Goal: Transaction & Acquisition: Purchase product/service

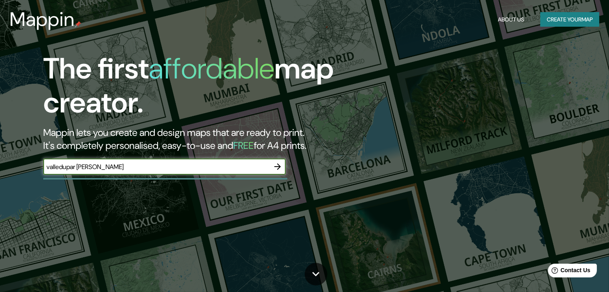
type input "valledupar [PERSON_NAME]"
click at [278, 165] on icon "button" at bounding box center [278, 167] width 10 height 10
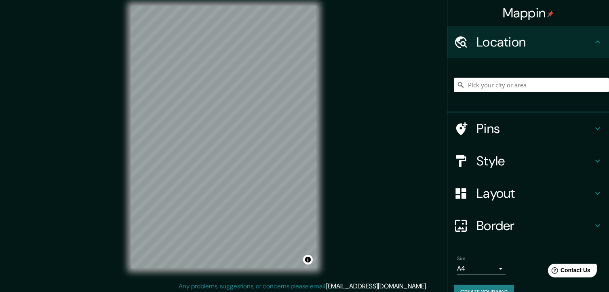
scroll to position [10, 0]
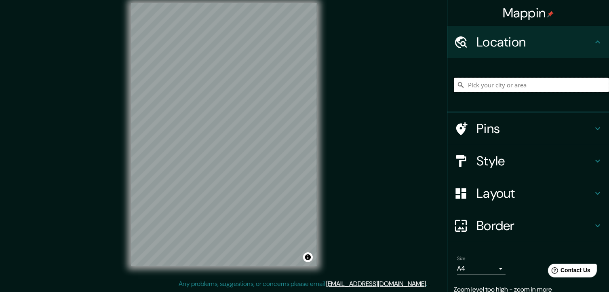
click at [465, 85] on input "Pick your city or area" at bounding box center [531, 85] width 155 height 15
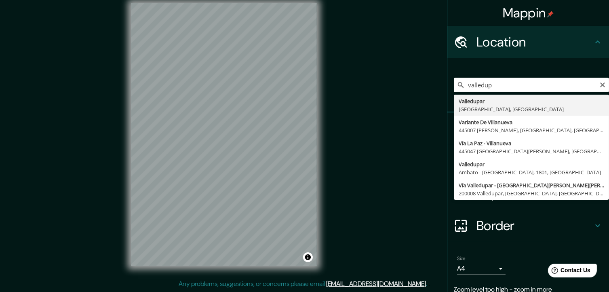
type input "Valledupar, [GEOGRAPHIC_DATA], [GEOGRAPHIC_DATA]"
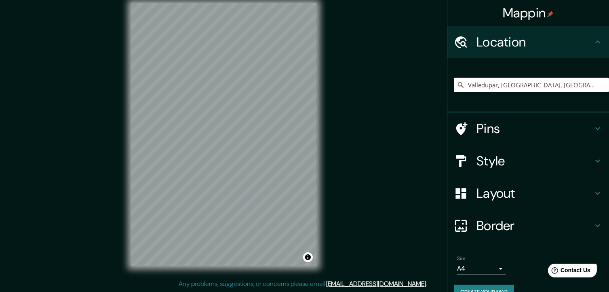
click at [479, 119] on div "Pins" at bounding box center [529, 128] width 162 height 32
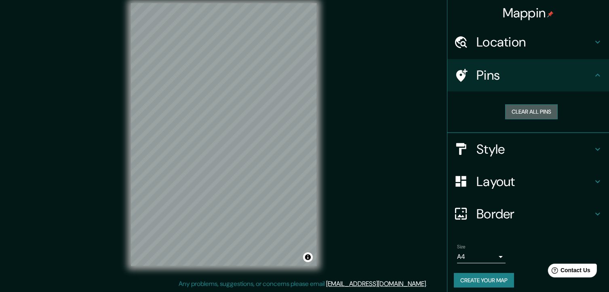
click at [521, 114] on button "Clear all pins" at bounding box center [531, 111] width 53 height 15
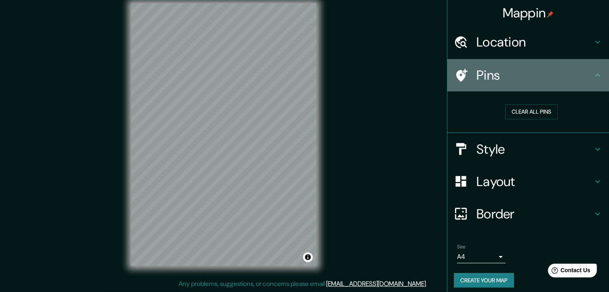
click at [511, 78] on h4 "Pins" at bounding box center [535, 75] width 116 height 16
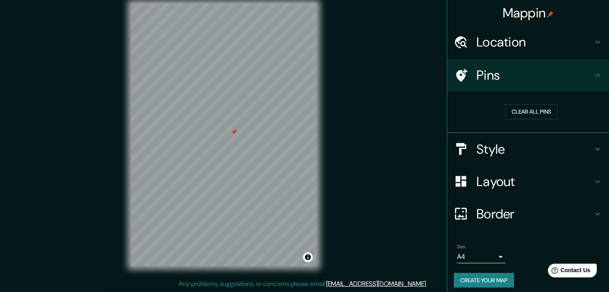
click at [233, 135] on div at bounding box center [234, 132] width 6 height 6
click at [469, 142] on div at bounding box center [465, 149] width 23 height 14
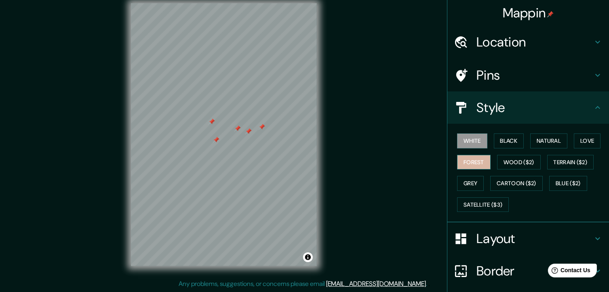
click at [475, 158] on button "Forest" at bounding box center [474, 162] width 34 height 15
click at [502, 143] on button "Black" at bounding box center [509, 140] width 30 height 15
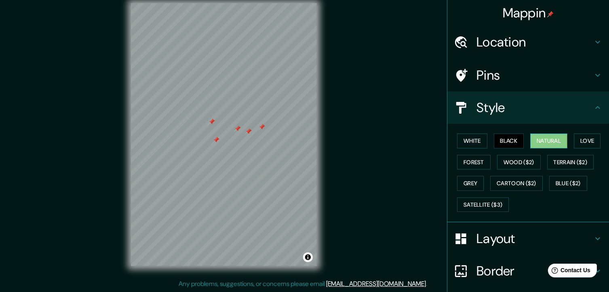
click at [539, 135] on button "Natural" at bounding box center [548, 140] width 37 height 15
click at [570, 136] on div "White Black Natural Love Forest Wood ($2) Terrain ($2) Grey Cartoon ($2) Blue (…" at bounding box center [531, 172] width 155 height 85
click at [577, 138] on button "Love" at bounding box center [587, 140] width 27 height 15
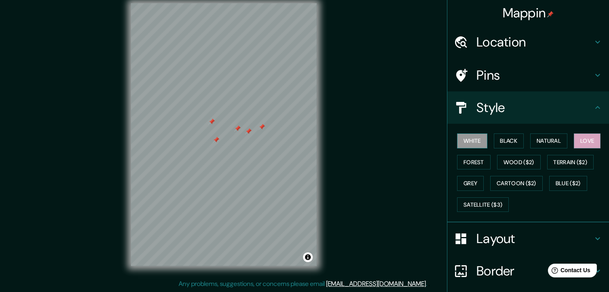
click at [470, 143] on button "White" at bounding box center [472, 140] width 30 height 15
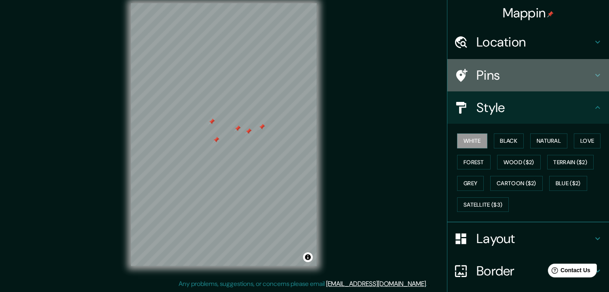
click at [478, 74] on h4 "Pins" at bounding box center [535, 75] width 116 height 16
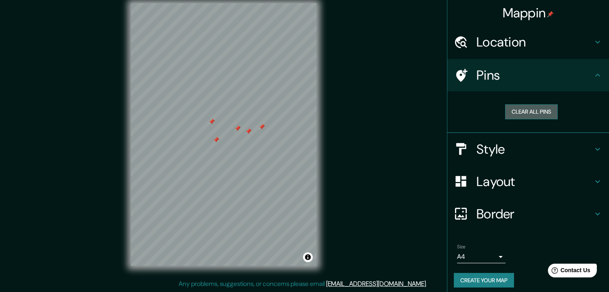
click at [507, 111] on button "Clear all pins" at bounding box center [531, 111] width 53 height 15
click at [518, 175] on h4 "Layout" at bounding box center [535, 181] width 116 height 16
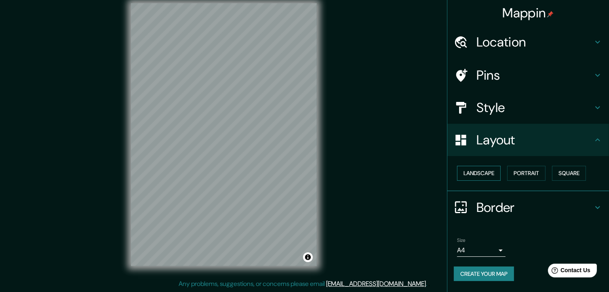
click at [490, 176] on button "Landscape" at bounding box center [479, 173] width 44 height 15
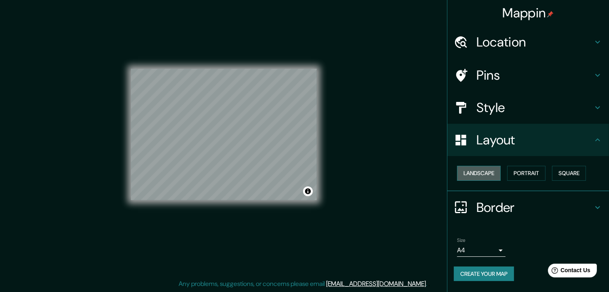
click at [490, 176] on button "Landscape" at bounding box center [479, 173] width 44 height 15
click at [518, 174] on button "Portrait" at bounding box center [526, 173] width 38 height 15
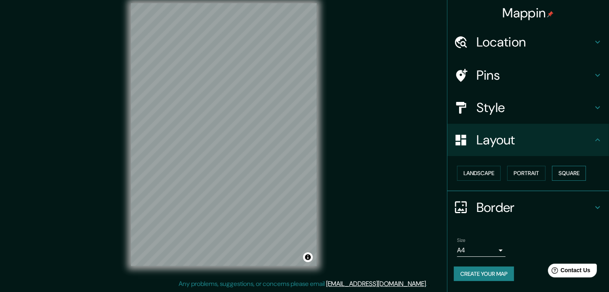
click at [564, 169] on button "Square" at bounding box center [569, 173] width 34 height 15
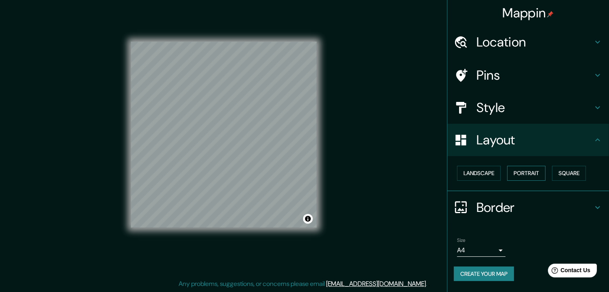
click at [529, 176] on button "Portrait" at bounding box center [526, 173] width 38 height 15
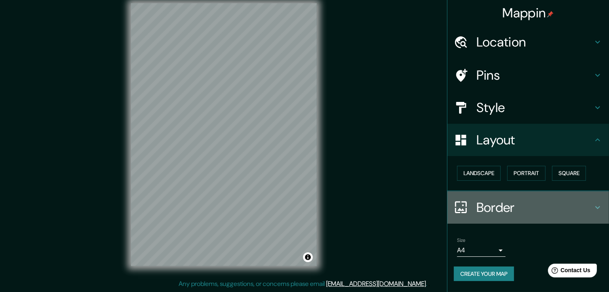
click at [539, 200] on h4 "Border" at bounding box center [535, 207] width 116 height 16
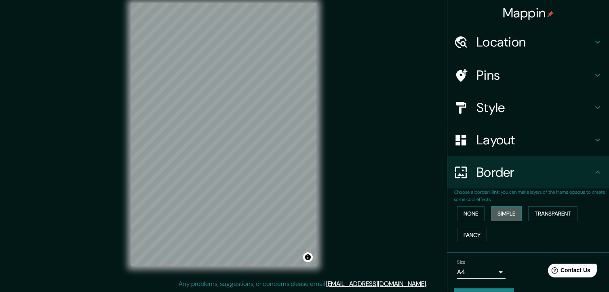
click at [496, 214] on button "Simple" at bounding box center [506, 213] width 31 height 15
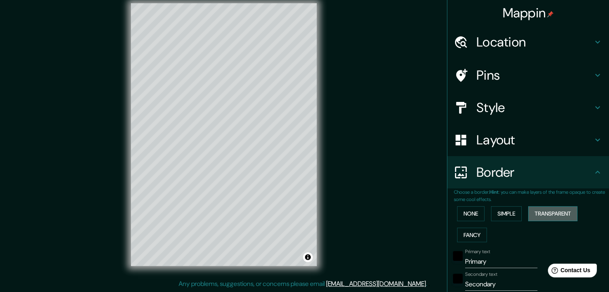
click at [547, 209] on button "Transparent" at bounding box center [552, 213] width 49 height 15
click at [473, 237] on button "Fancy" at bounding box center [472, 235] width 30 height 15
click at [537, 213] on button "Transparent" at bounding box center [552, 213] width 49 height 15
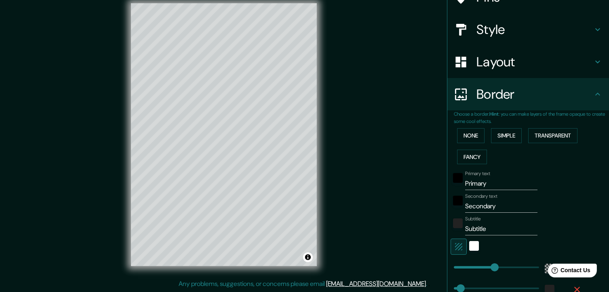
scroll to position [81, 0]
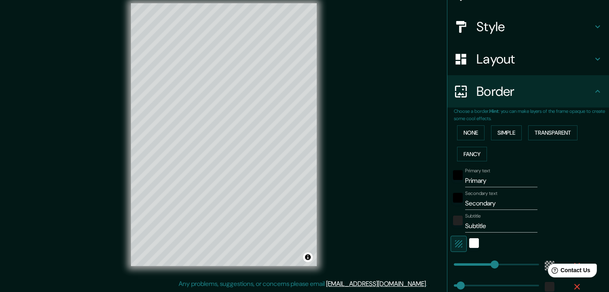
click at [474, 182] on input "Primary" at bounding box center [501, 180] width 72 height 13
type input "v"
type input "221"
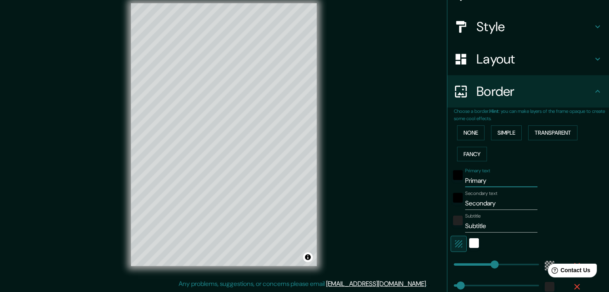
type input "37"
type input "221"
type input "37"
type input "a"
type input "221"
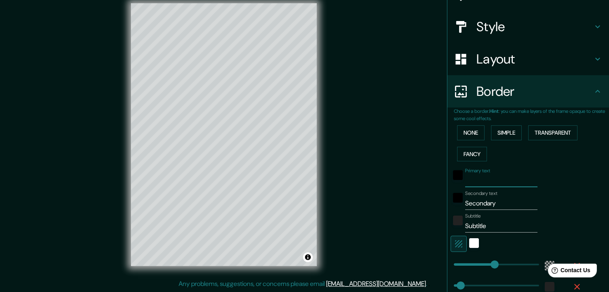
type input "37"
type input "al"
type input "221"
type input "37"
type input "a"
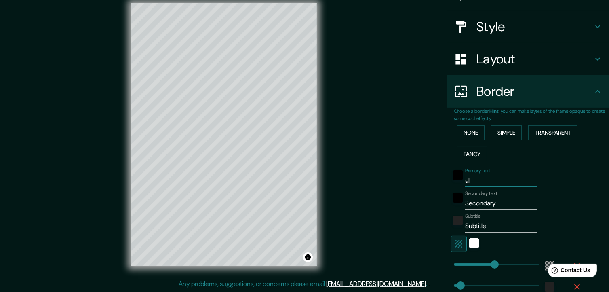
type input "221"
type input "37"
type input "221"
type input "37"
type input "v"
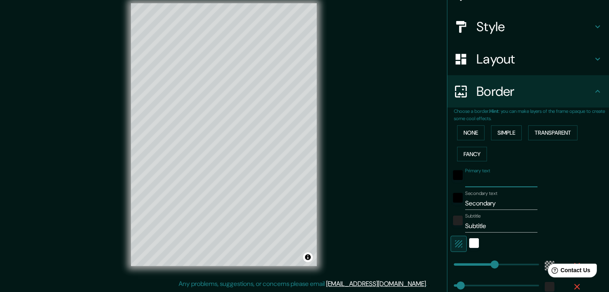
type input "221"
type input "37"
type input "va"
type input "221"
type input "37"
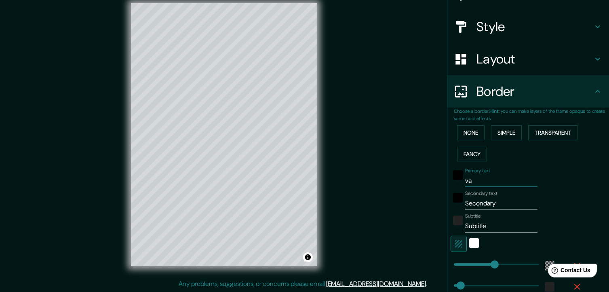
type input "val"
type input "221"
type input "37"
type input "valt"
type input "221"
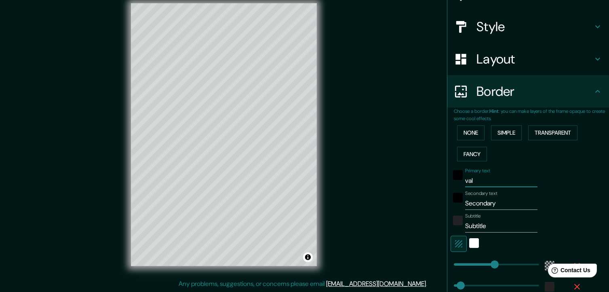
type input "37"
type input "valte"
type input "221"
type input "37"
type input "valter"
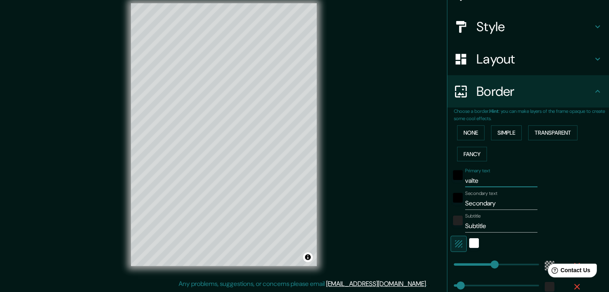
type input "221"
type input "37"
type input "valterr"
type input "221"
type input "37"
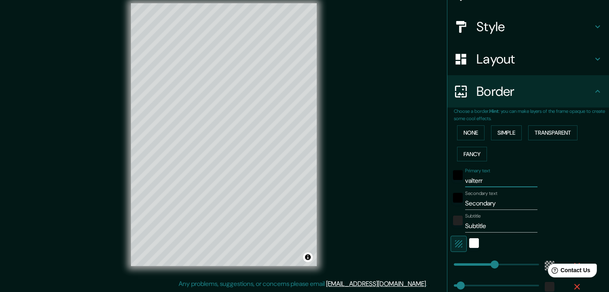
type input "valterra"
type input "221"
type input "37"
type input "valterra"
click at [494, 199] on input "Secondary" at bounding box center [501, 203] width 72 height 13
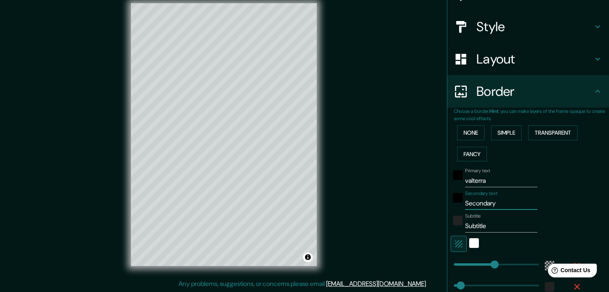
click at [494, 199] on input "Secondary" at bounding box center [501, 203] width 72 height 13
type input "k"
type input "221"
type input "37"
type input "221"
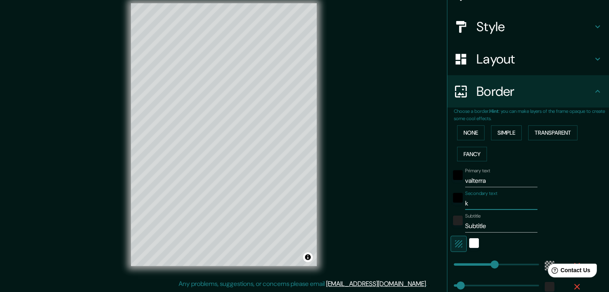
type input "37"
type input "l"
type input "221"
type input "37"
type input "li"
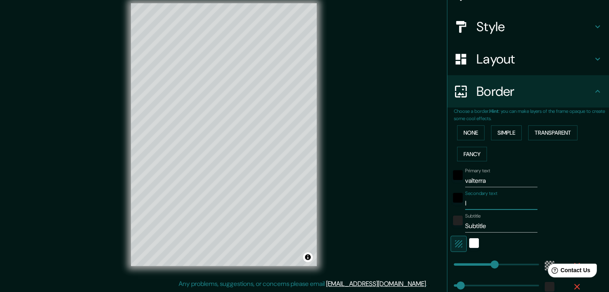
type input "221"
type input "37"
type input "liv"
type input "221"
type input "37"
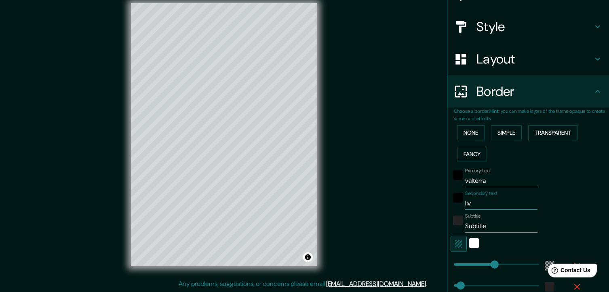
type input "livi"
type input "221"
type input "37"
type input "livin"
type input "221"
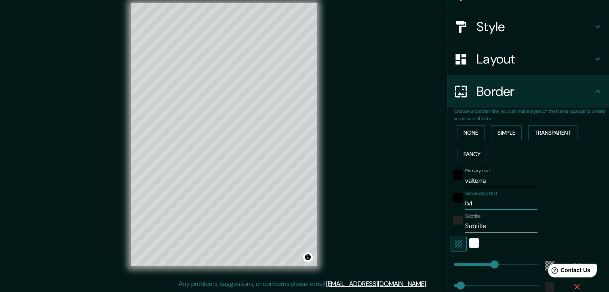
type input "37"
type input "living"
type input "221"
type input "37"
type input "living"
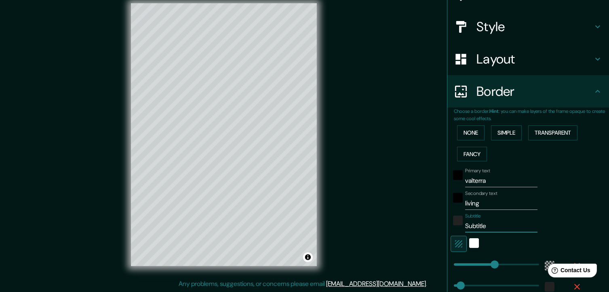
click at [496, 228] on input "Subtitle" at bounding box center [501, 226] width 72 height 13
type input "a"
type input "221"
type input "37"
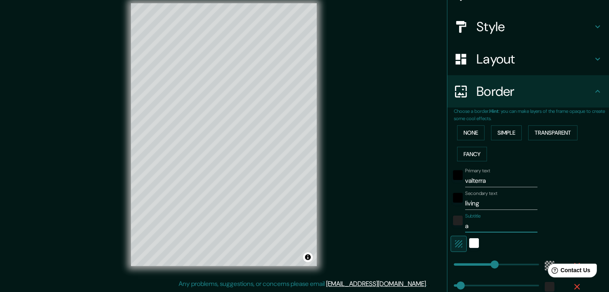
type input "ap"
type input "221"
type input "37"
type input "apa"
type input "221"
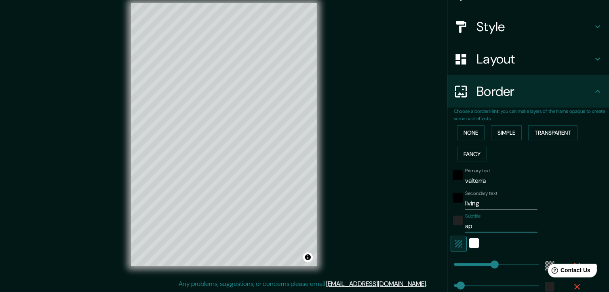
type input "37"
type input "ap"
type input "221"
type input "37"
type input "a"
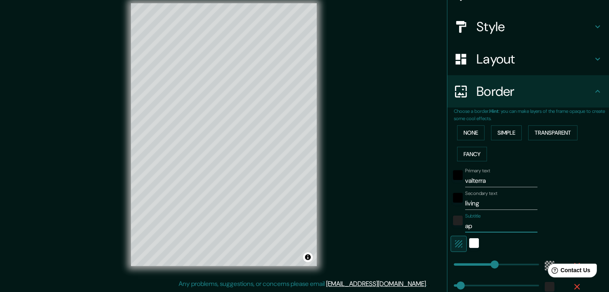
type input "221"
type input "37"
type input "221"
type input "37"
type input "A"
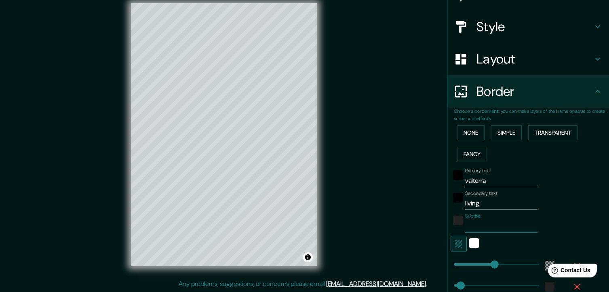
type input "221"
type input "37"
type input "AP"
type input "221"
type input "37"
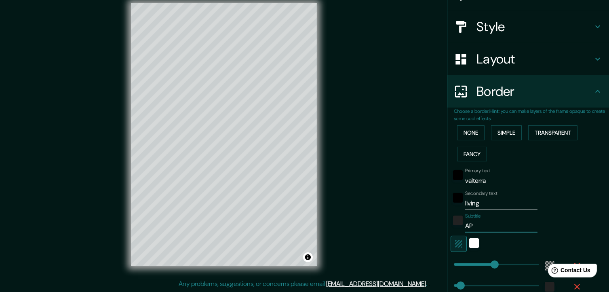
type input "APA"
type input "221"
type input "37"
type input "APAR"
type input "221"
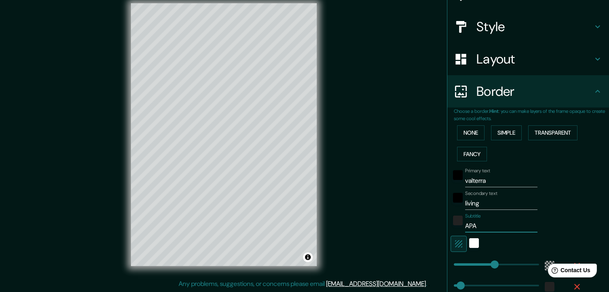
type input "37"
type input "APART"
type input "221"
type input "37"
type input "APARTA"
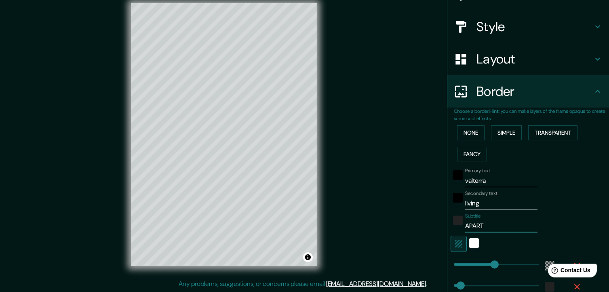
type input "221"
type input "37"
type input "APARTAM"
type input "221"
type input "37"
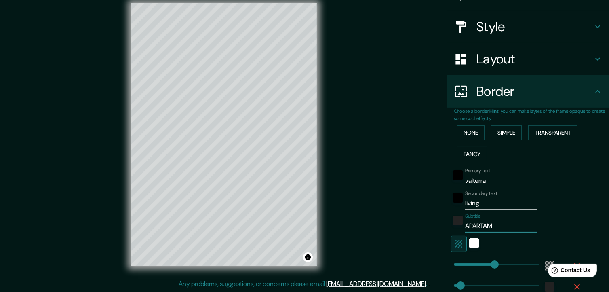
type input "APARTAME"
type input "221"
type input "37"
type input "APARTAMEN"
type input "221"
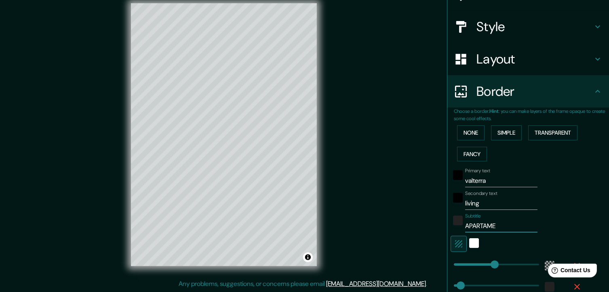
type input "37"
type input "APARTAMENT"
type input "221"
type input "37"
type input "APARTAMENTO"
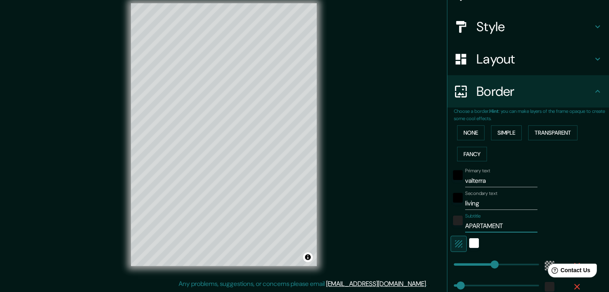
type input "221"
type input "37"
type input "APARTAMENTOS"
type input "221"
type input "37"
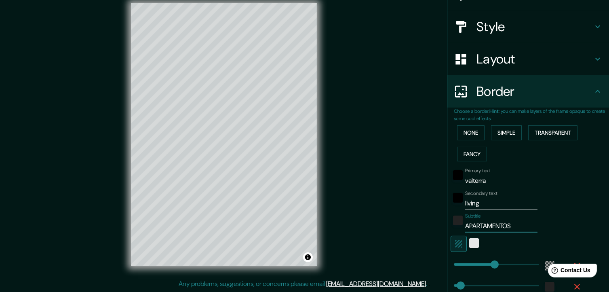
type input "APARTAMENTOS"
click at [469, 246] on div "white" at bounding box center [474, 243] width 10 height 10
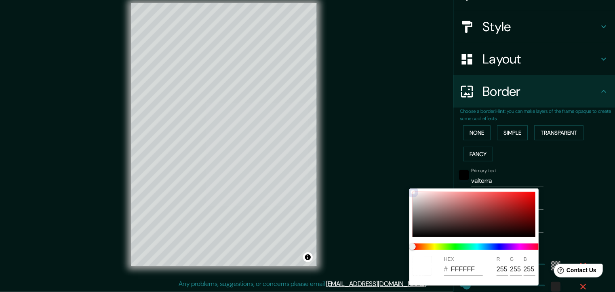
click at [429, 228] on div at bounding box center [474, 214] width 123 height 45
type input "221"
type input "37"
type input "2E2828"
type input "46"
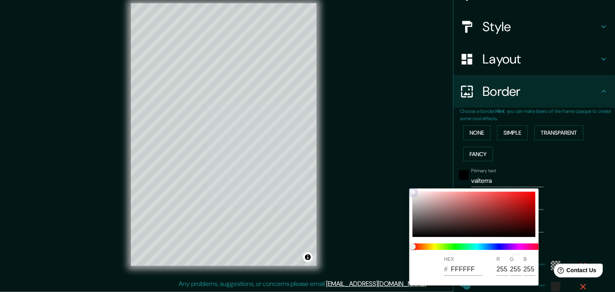
type input "40"
type input "221"
type input "37"
type input "EDE7E7"
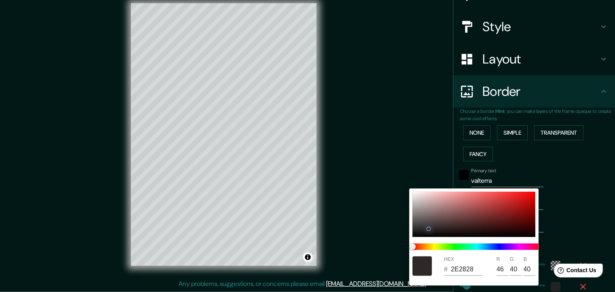
type input "237"
type input "231"
type input "221"
type input "37"
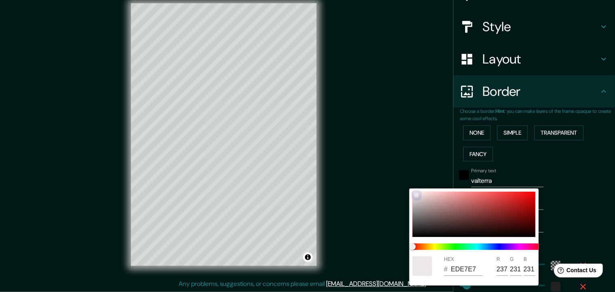
type input "F6F0F0"
type input "246"
type input "240"
type input "221"
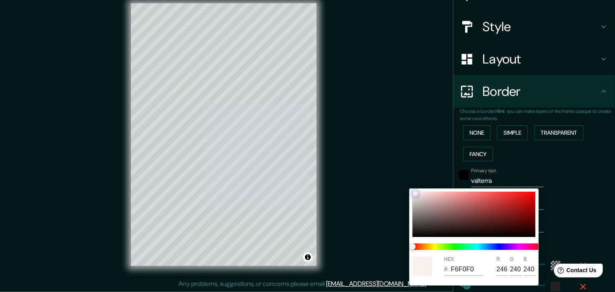
type input "37"
type input "FFFFFF"
type input "255"
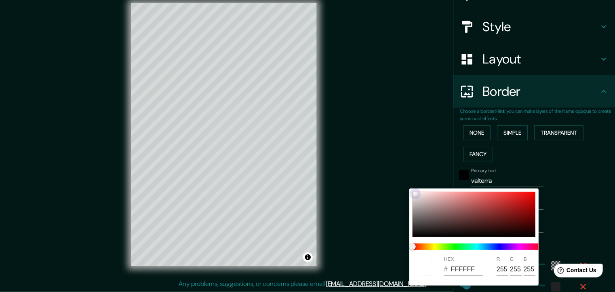
type input "221"
type input "37"
drag, startPoint x: 416, startPoint y: 195, endPoint x: 408, endPoint y: 182, distance: 15.4
click at [408, 182] on div "HEX # FFFFFF R 255 G 255 B 255" at bounding box center [307, 146] width 615 height 292
click at [569, 180] on div at bounding box center [307, 146] width 615 height 292
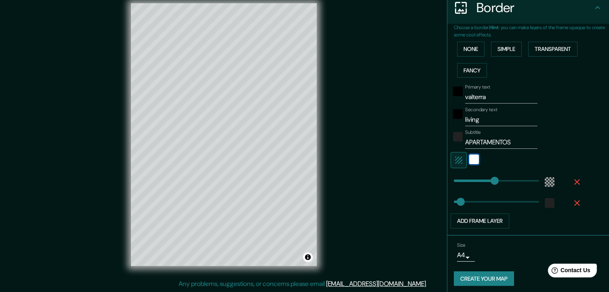
scroll to position [167, 0]
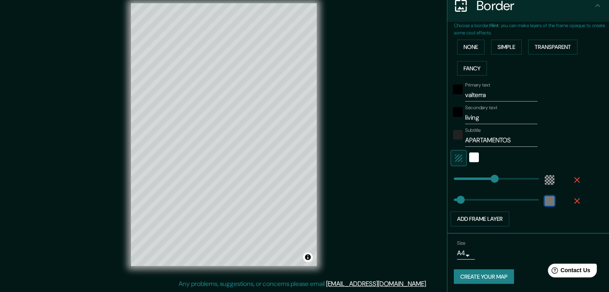
click at [547, 199] on div "color-222222" at bounding box center [550, 201] width 10 height 10
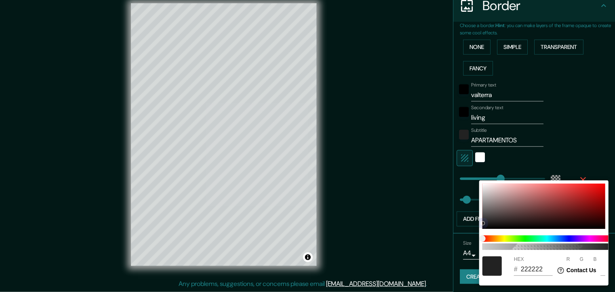
type input "221"
type input "37"
type input "000000"
type input "0"
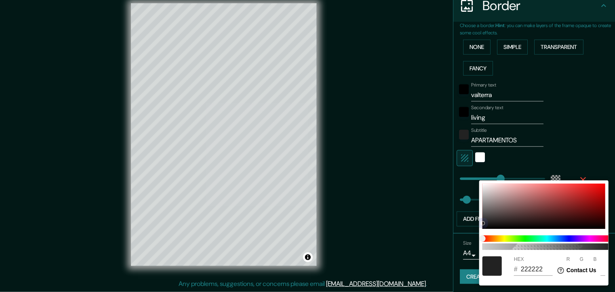
type input "0"
drag, startPoint x: 484, startPoint y: 224, endPoint x: 482, endPoint y: 241, distance: 17.9
click at [482, 241] on div "100 HEX # 000000 R 0 G 0 B 0" at bounding box center [544, 232] width 129 height 105
click at [570, 152] on div at bounding box center [307, 146] width 615 height 292
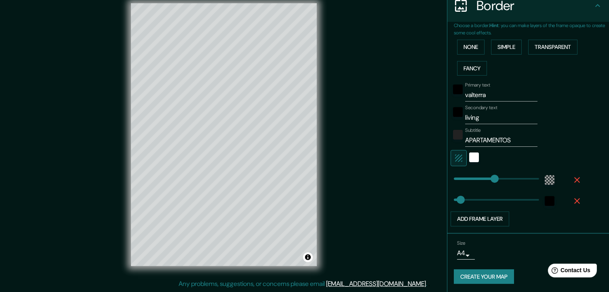
click at [467, 256] on body "Mappin Location [GEOGRAPHIC_DATA], [GEOGRAPHIC_DATA], [GEOGRAPHIC_DATA] Pins St…" at bounding box center [304, 136] width 609 height 292
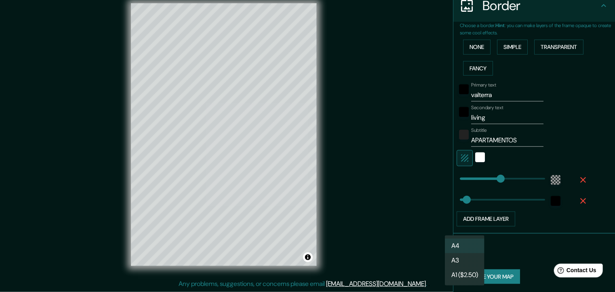
click at [467, 245] on li "A4" at bounding box center [465, 246] width 40 height 15
click at [467, 252] on body "Mappin Location [GEOGRAPHIC_DATA], [GEOGRAPHIC_DATA], [GEOGRAPHIC_DATA] Pins St…" at bounding box center [307, 136] width 615 height 292
click at [467, 259] on li "A3" at bounding box center [465, 260] width 40 height 15
type input "a4"
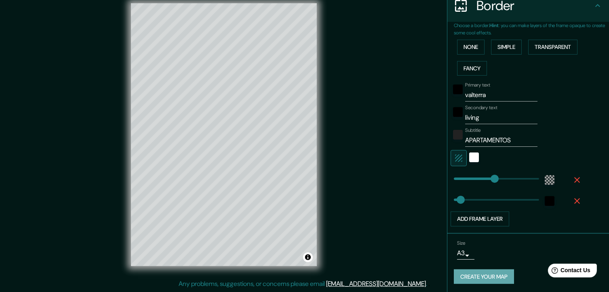
click at [485, 275] on button "Create your map" at bounding box center [484, 276] width 60 height 15
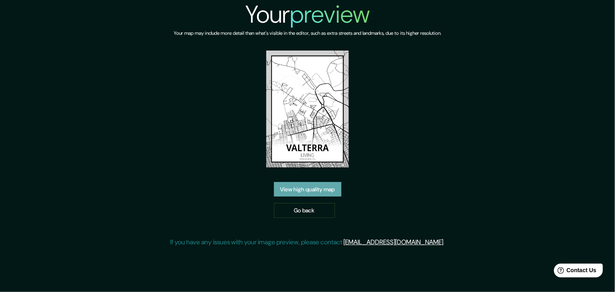
click at [325, 191] on link "View high quality map" at bounding box center [308, 189] width 68 height 15
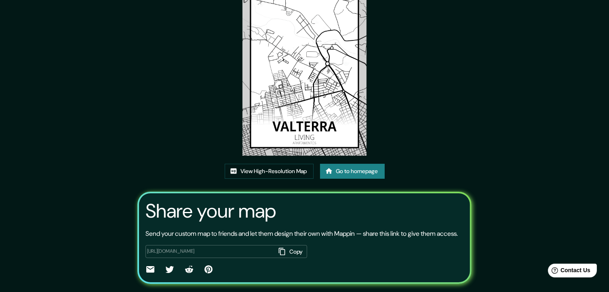
scroll to position [81, 0]
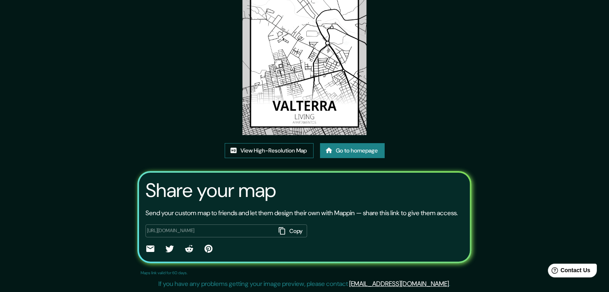
click at [283, 146] on link "View High-Resolution Map" at bounding box center [269, 150] width 89 height 15
